Goal: Transaction & Acquisition: Subscribe to service/newsletter

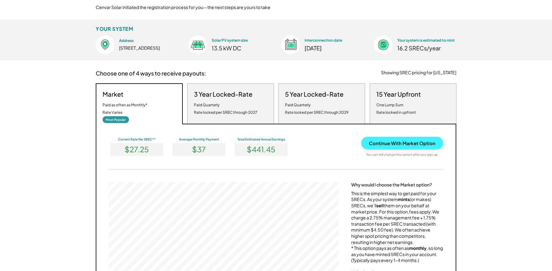
scroll to position [118, 230]
click at [246, 110] on div "Paid Quarterly Rate locked per SREC through 2027" at bounding box center [225, 108] width 63 height 15
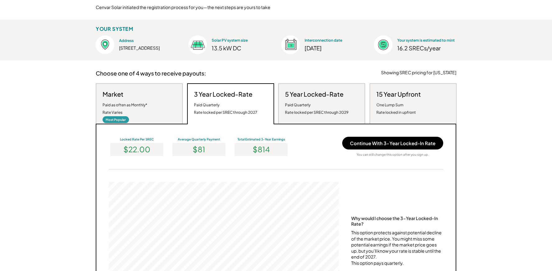
click at [142, 96] on div "Market Paid as often as Monthly* Rate Varies" at bounding box center [125, 103] width 45 height 26
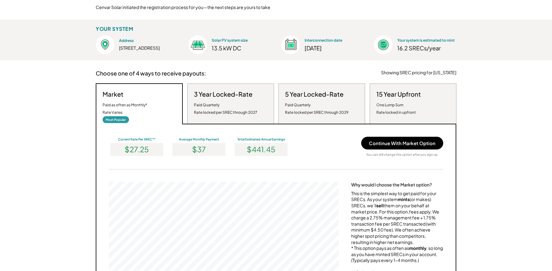
click at [311, 107] on div "Paid Quarterly Rate locked per SREC through 2029" at bounding box center [316, 108] width 63 height 15
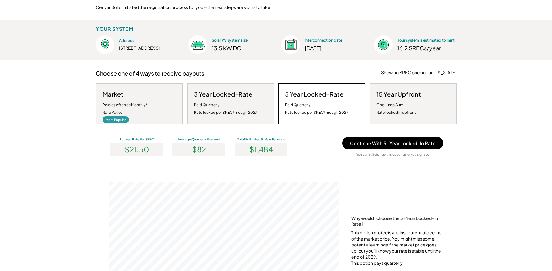
click at [128, 107] on div "Paid as often as Monthly* Rate Varies" at bounding box center [125, 108] width 45 height 15
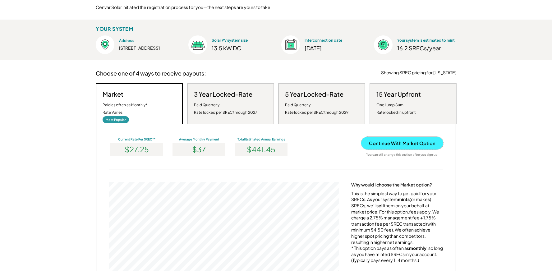
click at [392, 145] on button "Continue With Market Option" at bounding box center [402, 143] width 82 height 13
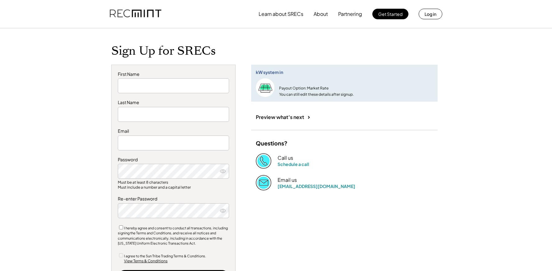
type input "*******"
type input "**********"
click at [141, 89] on input "input" at bounding box center [173, 85] width 111 height 15
click at [223, 171] on icon at bounding box center [223, 171] width 6 height 6
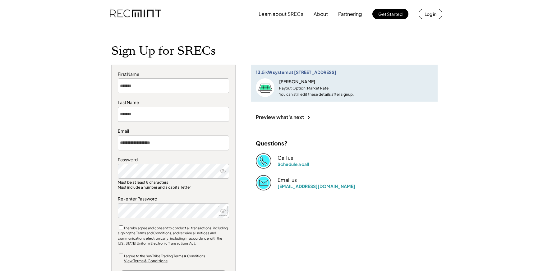
click at [223, 211] on icon at bounding box center [223, 211] width 6 height 6
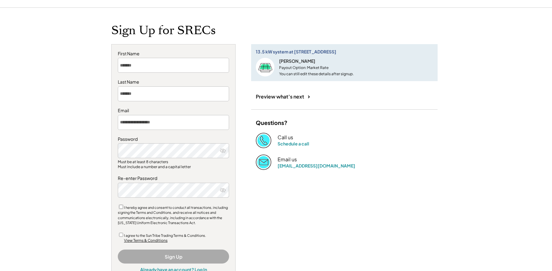
scroll to position [31, 0]
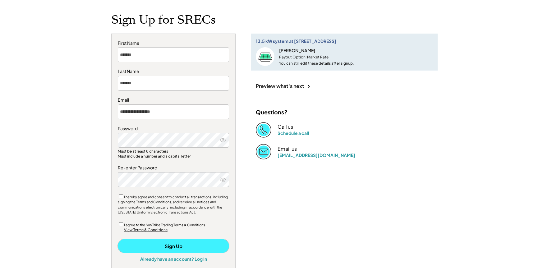
click at [175, 246] on button "Sign Up" at bounding box center [173, 246] width 111 height 14
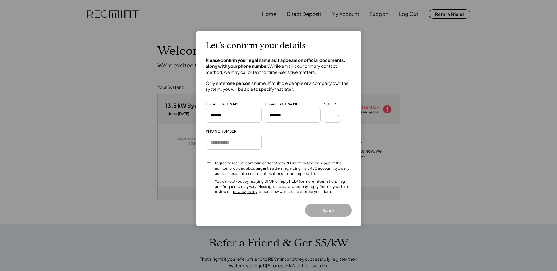
click at [225, 142] on input "input" at bounding box center [234, 142] width 56 height 15
click at [218, 143] on input "input" at bounding box center [234, 142] width 56 height 15
type input "**********"
click at [328, 211] on button "Save" at bounding box center [328, 210] width 47 height 13
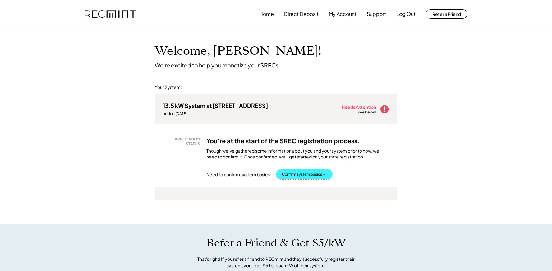
click at [312, 176] on button "Confirm system basics →" at bounding box center [304, 174] width 56 height 10
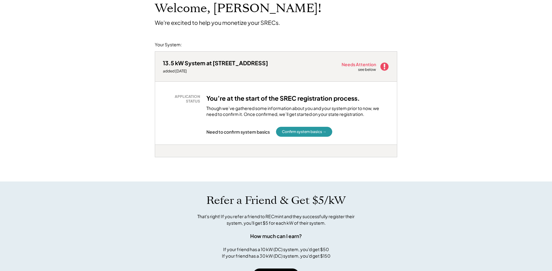
scroll to position [93, 0]
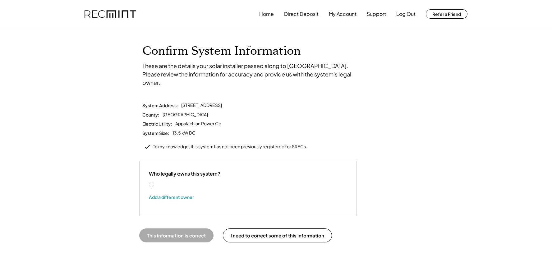
click at [155, 183] on label "[PERSON_NAME]" at bounding box center [183, 185] width 56 height 4
click at [186, 229] on button "This information is correct" at bounding box center [176, 236] width 74 height 14
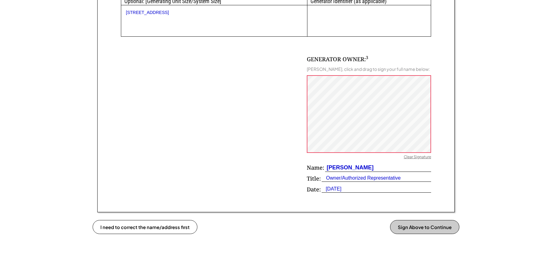
scroll to position [373, 0]
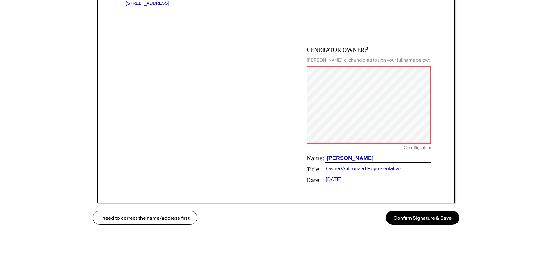
click at [410, 146] on div "Clear Signature" at bounding box center [417, 148] width 27 height 6
click at [424, 217] on button "Confirm Signature & Save" at bounding box center [423, 218] width 74 height 14
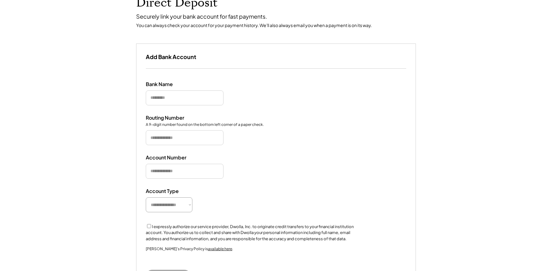
scroll to position [67, 0]
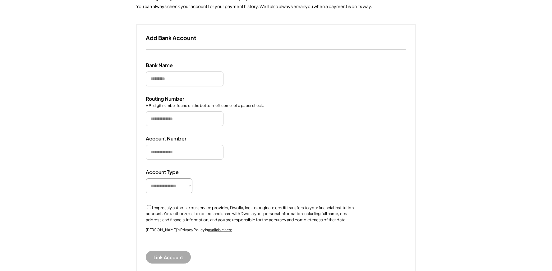
click at [161, 256] on button "Link Account" at bounding box center [168, 257] width 45 height 13
click at [190, 186] on select "**********" at bounding box center [169, 186] width 47 height 15
select select "**********"
click at [146, 179] on select "**********" at bounding box center [169, 186] width 47 height 15
click at [178, 155] on input "input" at bounding box center [185, 152] width 78 height 15
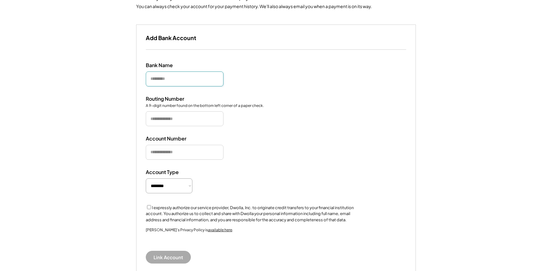
click at [175, 82] on input "input" at bounding box center [185, 79] width 78 height 15
type input "******"
click at [175, 118] on input "input" at bounding box center [185, 118] width 78 height 15
type input "*********"
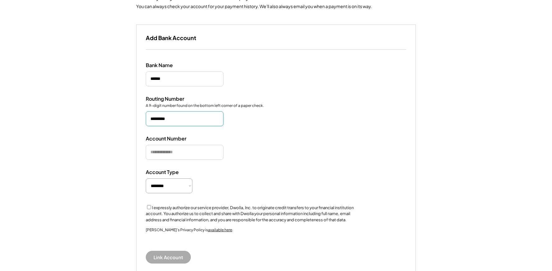
click at [168, 153] on input "input" at bounding box center [185, 152] width 78 height 15
type input "**********"
click at [202, 170] on div "Account Type" at bounding box center [177, 172] width 62 height 7
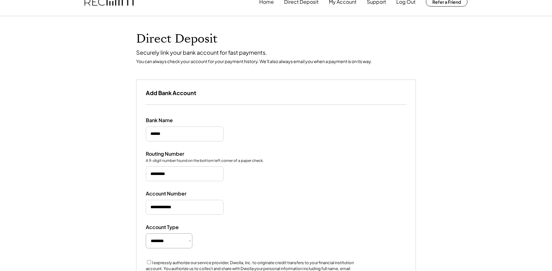
scroll to position [5, 0]
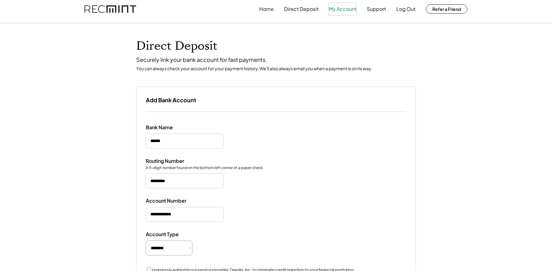
click at [341, 10] on button "My Account" at bounding box center [343, 9] width 28 height 12
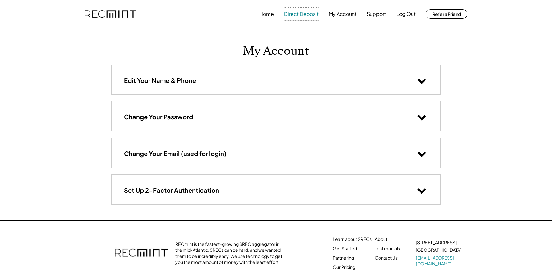
click at [308, 14] on button "Direct Deposit" at bounding box center [301, 14] width 35 height 12
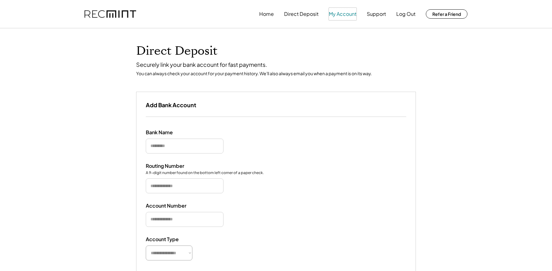
click at [345, 15] on button "My Account" at bounding box center [343, 14] width 28 height 12
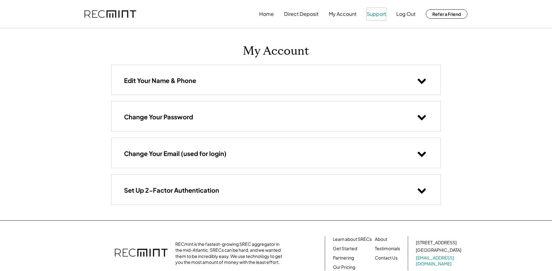
click at [372, 14] on button "Support" at bounding box center [376, 14] width 19 height 12
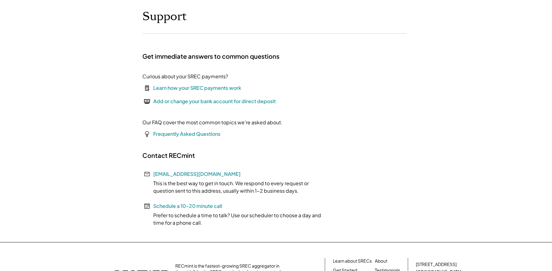
scroll to position [62, 0]
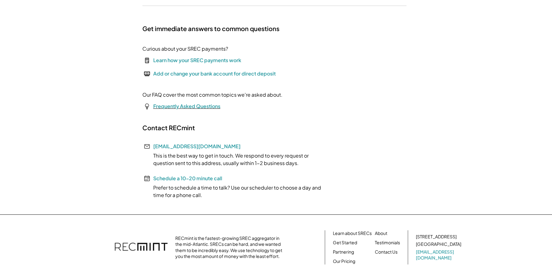
click at [204, 104] on font "Frequently Asked Questions" at bounding box center [186, 106] width 67 height 7
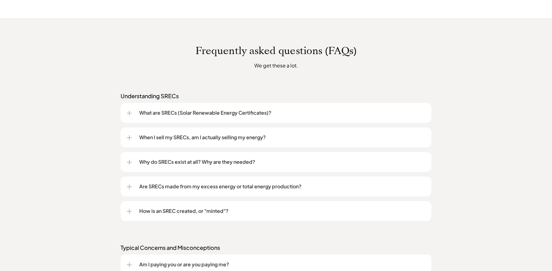
scroll to position [466, 0]
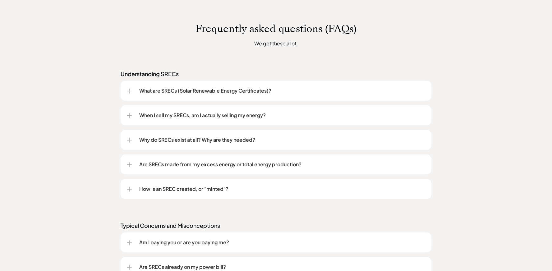
click at [133, 93] on div "What are SRECs (Solar Renewable Energy Certificates)?" at bounding box center [276, 91] width 299 height 20
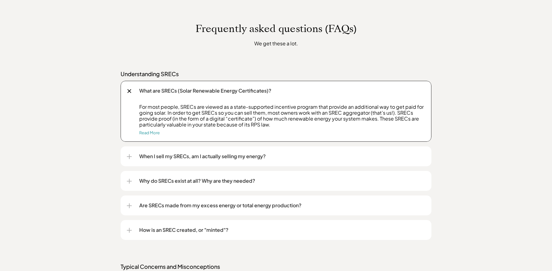
click at [129, 155] on div at bounding box center [129, 156] width 5 height 5
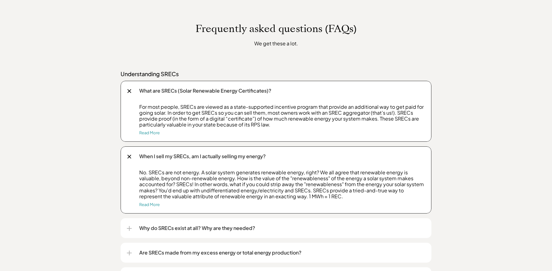
click at [129, 228] on div at bounding box center [129, 228] width 1 height 5
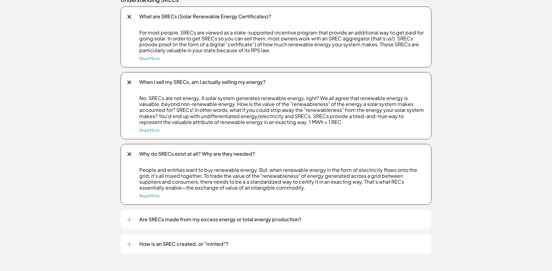
scroll to position [560, 0]
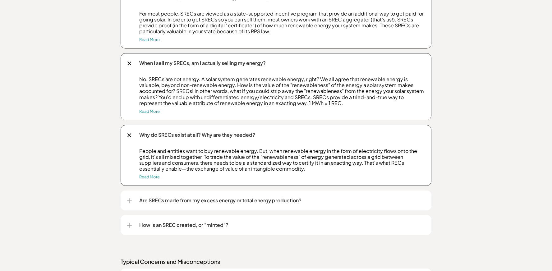
click at [134, 200] on div "Are SRECs made from my excess energy or total energy production?" at bounding box center [276, 201] width 299 height 20
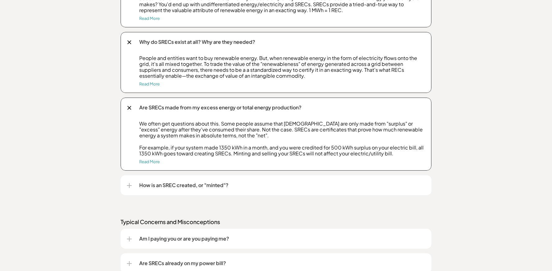
scroll to position [653, 0]
click at [133, 185] on div "How is an SREC created, or "minted"?" at bounding box center [276, 185] width 299 height 20
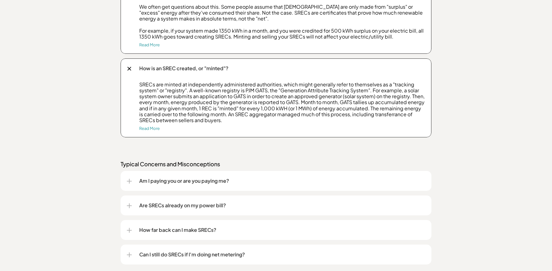
scroll to position [777, 0]
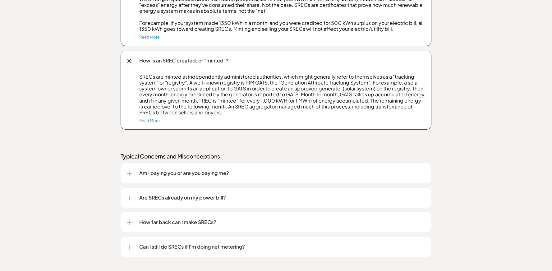
click at [130, 174] on div at bounding box center [129, 173] width 5 height 5
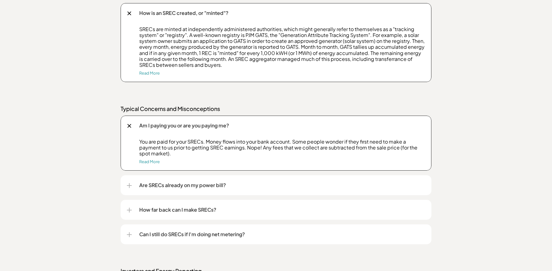
scroll to position [840, 0]
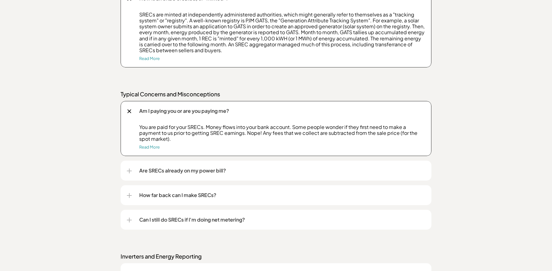
click at [132, 170] on div "Are SRECs already on my power bill?" at bounding box center [276, 171] width 299 height 20
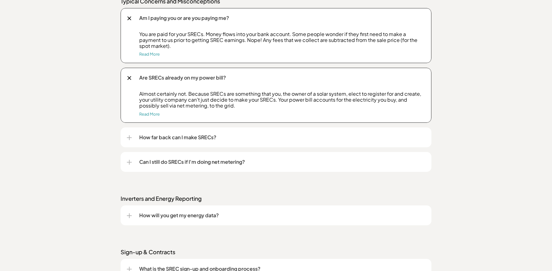
scroll to position [933, 0]
click at [130, 137] on div at bounding box center [129, 137] width 5 height 5
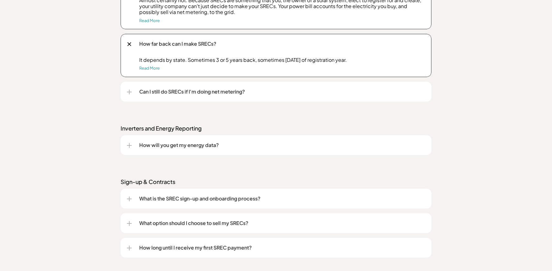
scroll to position [1057, 0]
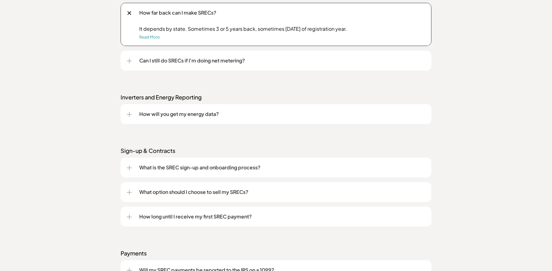
click at [131, 193] on div at bounding box center [129, 192] width 5 height 1
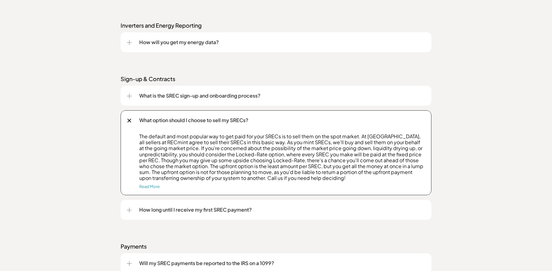
scroll to position [1151, 0]
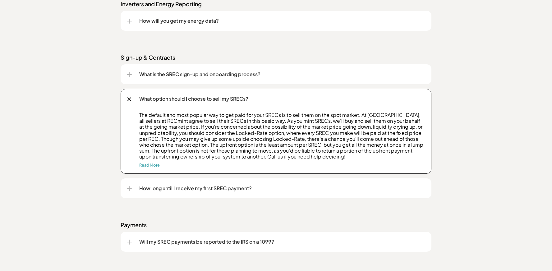
click at [130, 189] on div at bounding box center [129, 188] width 5 height 1
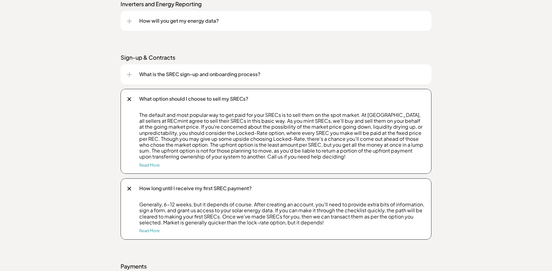
click at [182, 194] on div "How long until I receive my first SREC payment?" at bounding box center [276, 189] width 299 height 20
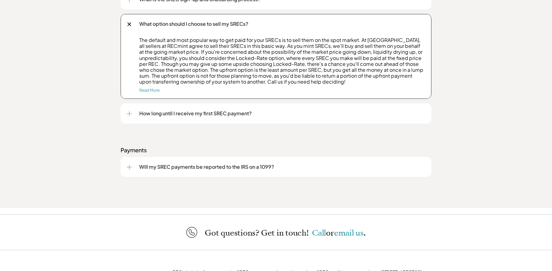
scroll to position [1244, 0]
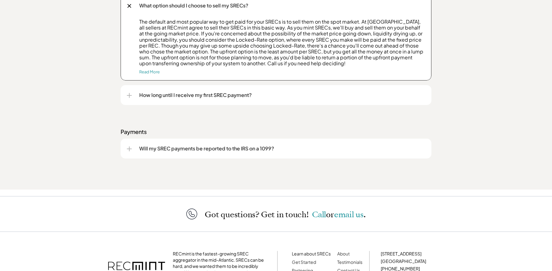
click at [132, 150] on div "Will my SREC payments be reported to the IRS on a 1099?" at bounding box center [276, 149] width 299 height 20
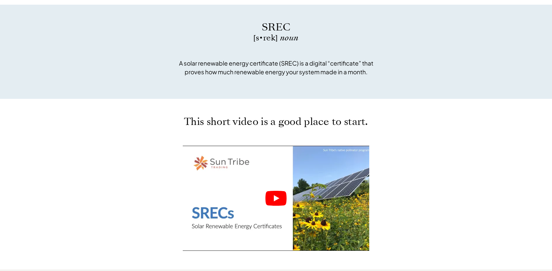
scroll to position [226, 0]
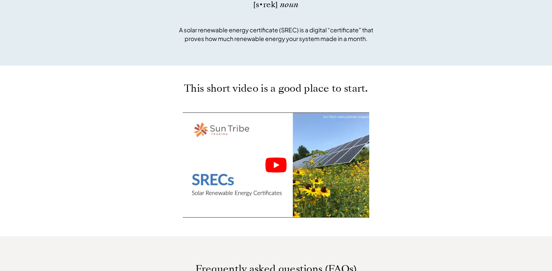
click at [274, 163] on icon "Play" at bounding box center [277, 165] width 6 height 6
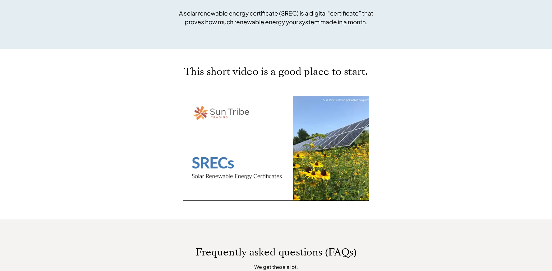
scroll to position [257, 0]
